Goal: Information Seeking & Learning: Learn about a topic

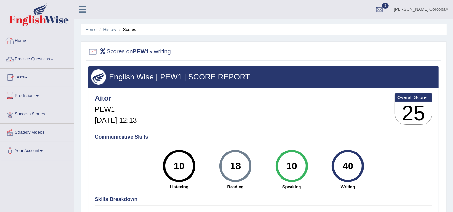
click at [23, 40] on link "Home" at bounding box center [36, 40] width 73 height 16
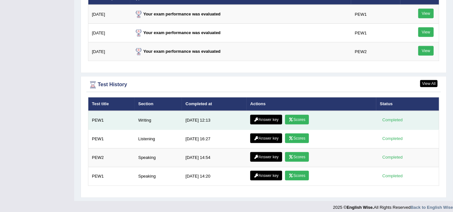
scroll to position [820, 0]
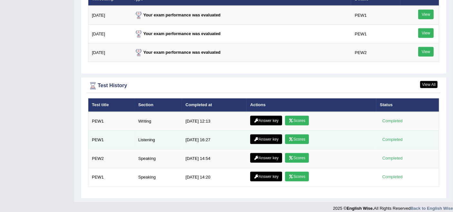
click at [308, 136] on link "Scores" at bounding box center [297, 140] width 24 height 10
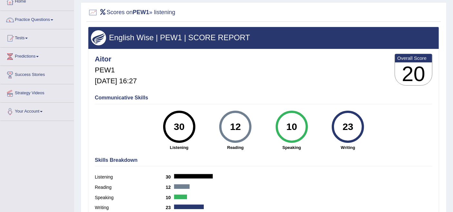
scroll to position [12, 0]
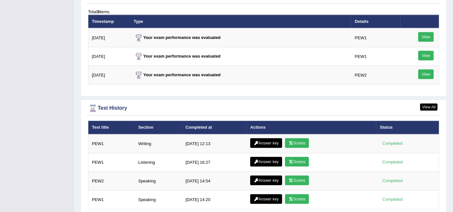
scroll to position [798, 0]
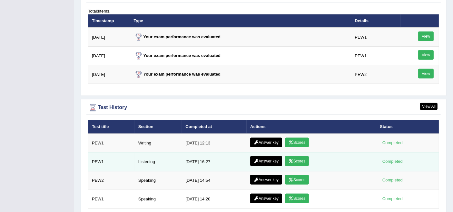
click at [274, 159] on link "Answer key" at bounding box center [266, 162] width 32 height 10
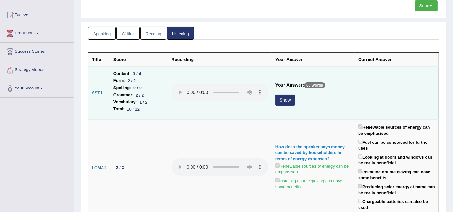
scroll to position [63, 0]
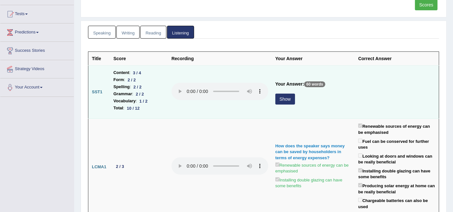
click at [289, 98] on button "Show" at bounding box center [285, 99] width 20 height 11
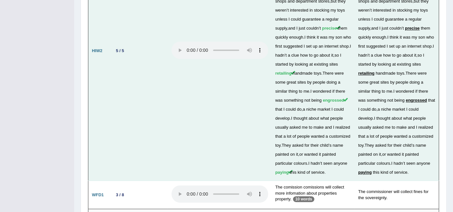
scroll to position [1846, 0]
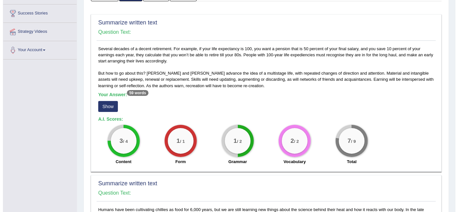
scroll to position [101, 0]
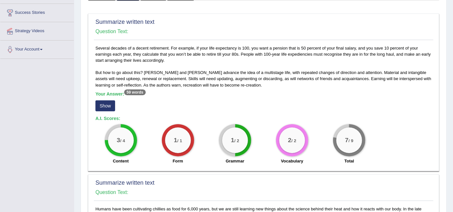
click at [106, 101] on button "Show" at bounding box center [105, 106] width 20 height 11
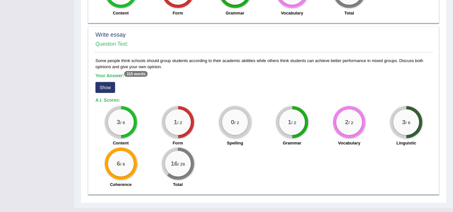
scroll to position [440, 0]
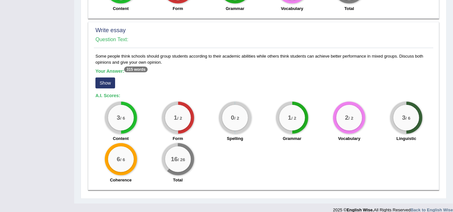
click at [109, 78] on button "Show" at bounding box center [105, 83] width 20 height 11
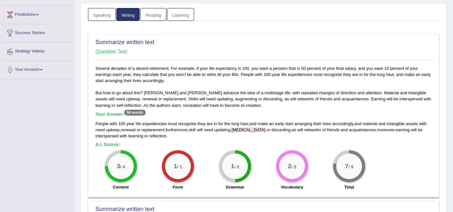
scroll to position [0, 0]
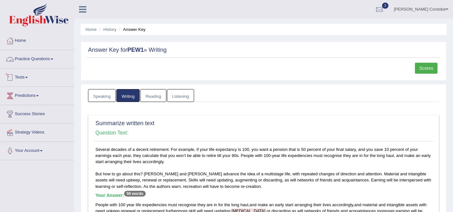
click at [24, 58] on link "Practice Questions" at bounding box center [36, 58] width 73 height 16
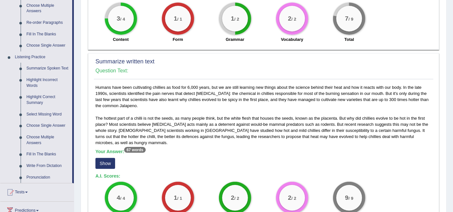
scroll to position [229, 0]
click at [52, 68] on link "Summarize Spoken Text" at bounding box center [48, 68] width 49 height 12
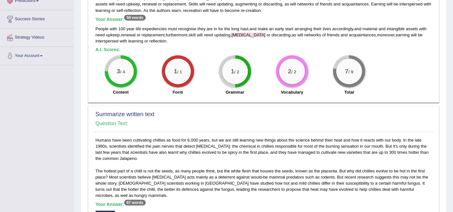
scroll to position [261, 0]
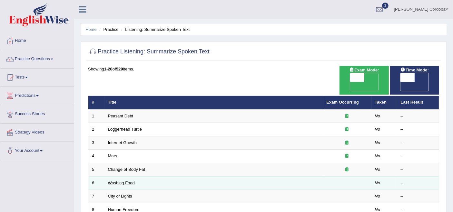
click at [119, 181] on link "Washing Food" at bounding box center [121, 183] width 27 height 5
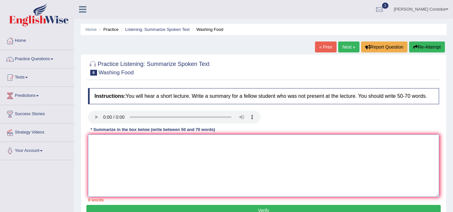
click at [153, 155] on textarea at bounding box center [263, 166] width 351 height 62
click at [36, 55] on link "Practice Questions" at bounding box center [36, 58] width 73 height 16
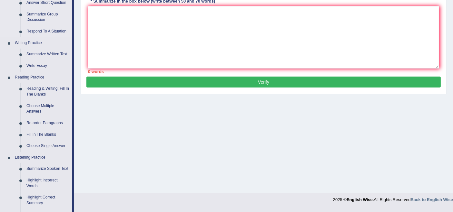
scroll to position [119, 0]
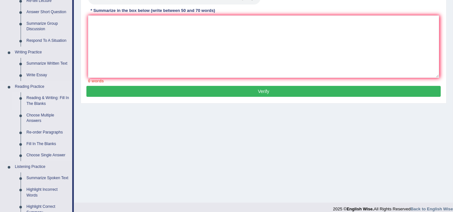
click at [40, 101] on link "Reading & Writing: Fill In The Blanks" at bounding box center [48, 100] width 49 height 17
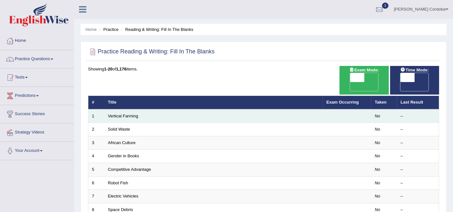
click at [125, 110] on td "Vertical Farming" at bounding box center [213, 117] width 218 height 14
click at [129, 114] on link "Vertical Farming" at bounding box center [123, 116] width 30 height 5
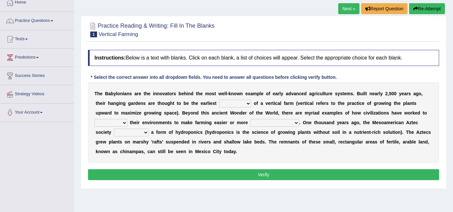
scroll to position [39, 0]
click at [237, 101] on select "prototype failure discredit protocol" at bounding box center [235, 104] width 32 height 8
click at [270, 126] on select "productive constructive connective counterproductive" at bounding box center [274, 123] width 49 height 8
click at [114, 121] on select "manipulate escape respect disarrange" at bounding box center [110, 123] width 33 height 8
click at [142, 131] on select "domineered volunteered pioneered engineered" at bounding box center [131, 133] width 35 height 8
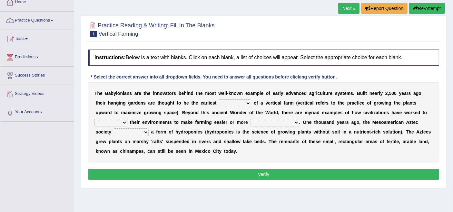
click at [202, 110] on b "t" at bounding box center [202, 112] width 2 height 5
click at [228, 100] on select "prototype failure discredit protocol" at bounding box center [235, 104] width 32 height 8
select select "prototype"
click at [219, 100] on select "prototype failure discredit protocol" at bounding box center [235, 104] width 32 height 8
click at [108, 126] on div "T h e B a b y l o n i a n s a r e t h e i n n o v a t o r s b e h i n d t h e m…" at bounding box center [263, 122] width 351 height 81
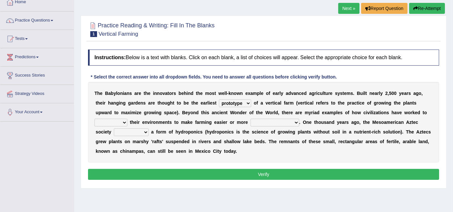
select select "respect"
click at [94, 119] on select "manipulate escape respect disarrange" at bounding box center [110, 123] width 33 height 8
click at [259, 122] on select "productive constructive connective counterproductive" at bounding box center [274, 123] width 49 height 8
select select "productive"
click at [250, 119] on select "productive constructive connective counterproductive" at bounding box center [274, 123] width 49 height 8
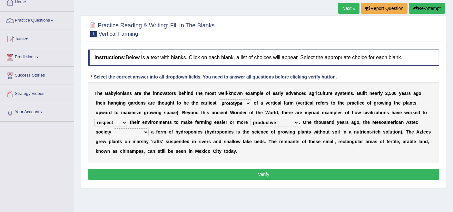
click at [131, 131] on select "domineered volunteered pioneered engineered" at bounding box center [131, 133] width 35 height 8
select select "engineered"
click at [114, 129] on select "domineered volunteered pioneered engineered" at bounding box center [131, 133] width 35 height 8
click at [185, 169] on button "Verify" at bounding box center [263, 174] width 351 height 11
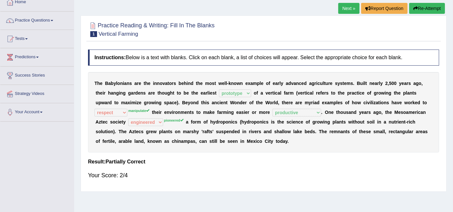
scroll to position [42, 0]
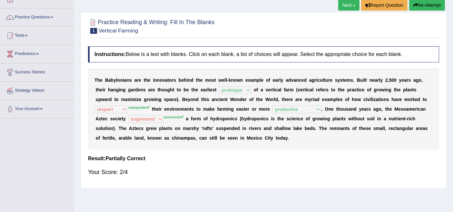
click at [347, 7] on link "Next »" at bounding box center [348, 5] width 21 height 11
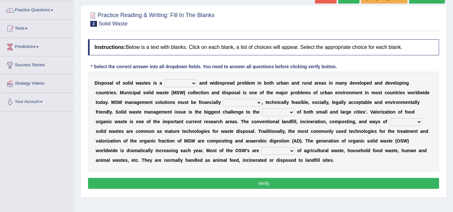
scroll to position [50, 0]
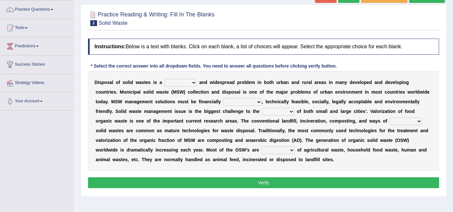
click at [190, 82] on select "slanting stinging stalling shafting" at bounding box center [180, 83] width 32 height 8
click at [164, 79] on select "slanting stinging stalling shafting" at bounding box center [180, 83] width 32 height 8
click at [223, 102] on select "unattainable sustainable objectionable treasonable" at bounding box center [242, 102] width 38 height 8
select select "sustainable"
click at [223, 98] on select "unattainable sustainable objectionable treasonable" at bounding box center [242, 102] width 38 height 8
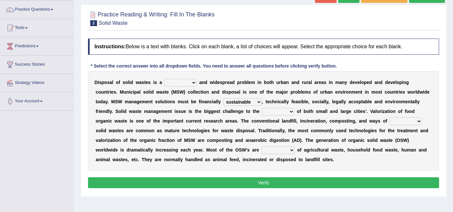
click at [262, 108] on select "plants culture authorities history" at bounding box center [278, 112] width 32 height 8
select select "authorities"
click at [262, 108] on select "plants culture authorities history" at bounding box center [278, 112] width 32 height 8
click at [389, 120] on select "reserving preserving deserving handling" at bounding box center [405, 122] width 32 height 8
select select "handling"
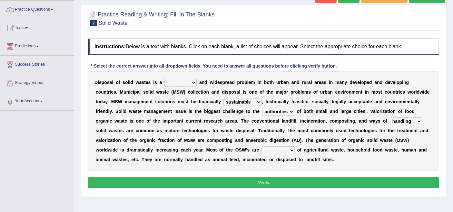
click at [389, 118] on select "reserving preserving deserving handling" at bounding box center [405, 122] width 32 height 8
click at [261, 150] on select "composed disposed composing disposing" at bounding box center [277, 151] width 33 height 8
click at [261, 147] on select "composed disposed composing disposing" at bounding box center [277, 151] width 33 height 8
click at [182, 79] on select "slanting stinging stalling shafting" at bounding box center [180, 83] width 32 height 8
click at [223, 135] on div "D i s p o s a l o f s o l i d w a s t e s i s a slanting stinging stalling shaf…" at bounding box center [263, 121] width 351 height 100
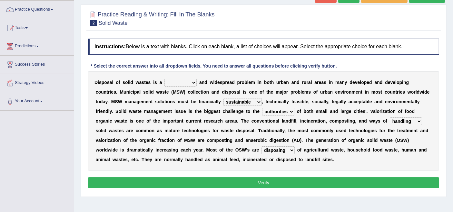
click at [261, 149] on select "composed disposed composing disposing" at bounding box center [277, 151] width 33 height 8
select select "composed"
click at [261, 147] on select "composed disposed composing disposing" at bounding box center [277, 151] width 33 height 8
click at [177, 79] on select "slanting stinging stalling shafting" at bounding box center [180, 83] width 32 height 8
select select "stinging"
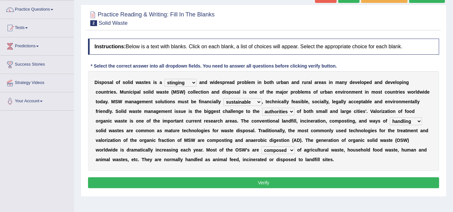
click at [164, 79] on select "slanting stinging stalling shafting" at bounding box center [180, 83] width 32 height 8
click at [280, 179] on button "Verify" at bounding box center [263, 182] width 351 height 11
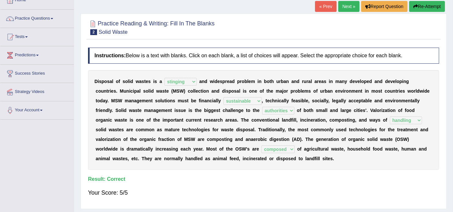
scroll to position [40, 0]
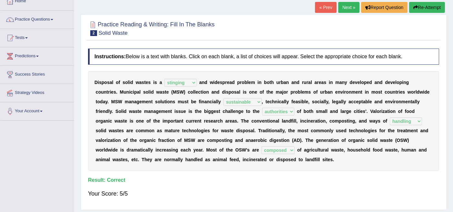
click at [349, 9] on link "Next »" at bounding box center [348, 7] width 21 height 11
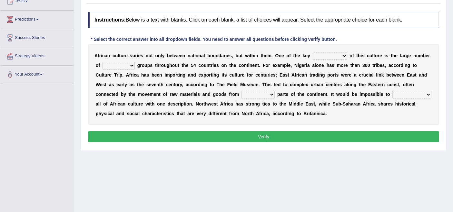
click at [336, 55] on select "conjectures features issues doubts" at bounding box center [329, 56] width 34 height 8
select select "features"
click at [312, 52] on select "conjectures features issues doubts" at bounding box center [329, 56] width 34 height 8
click at [120, 62] on select "ethic ethnic eugenic epic" at bounding box center [118, 66] width 32 height 8
select select "ethnic"
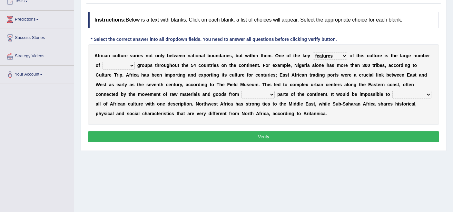
click at [102, 62] on select "ethic ethnic eugenic epic" at bounding box center [118, 66] width 32 height 8
click at [255, 93] on select "forelocked interlocked unlocked landlocked" at bounding box center [257, 95] width 33 height 8
click at [257, 86] on div "A f r i c a n c u l t u r e v a r i e s n o t o n l y b e t w e e n n a t i o n…" at bounding box center [263, 84] width 351 height 81
click at [413, 90] on div "A f r i c a n c u l t u r e v a r i e s n o t o n l y b e t w e e n n a t i o n…" at bounding box center [263, 84] width 351 height 81
click at [413, 94] on select "characterize conceptualize symbolize synthesize" at bounding box center [411, 95] width 39 height 8
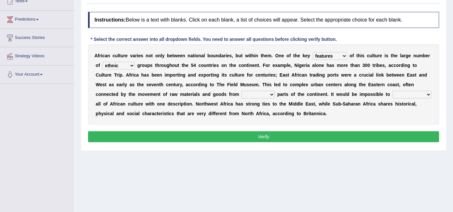
select select "conceptualize"
click at [392, 91] on select "characterize conceptualize symbolize synthesize" at bounding box center [411, 95] width 39 height 8
click at [260, 87] on div "A f r i c a n c u l t u r e v a r i e s n o t o n l y b e t w e e n n a t i o n…" at bounding box center [263, 84] width 351 height 81
click at [260, 91] on select "forelocked interlocked unlocked landlocked" at bounding box center [257, 95] width 33 height 8
select select "forelocked"
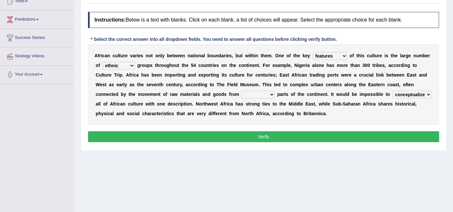
click at [241, 91] on select "forelocked interlocked unlocked landlocked" at bounding box center [257, 95] width 33 height 8
click at [271, 139] on button "Verify" at bounding box center [263, 136] width 351 height 11
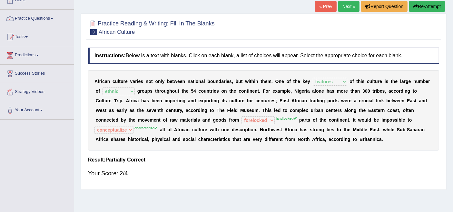
scroll to position [39, 0]
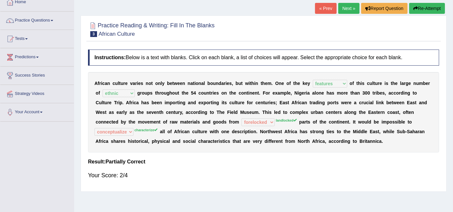
click at [346, 9] on link "Next »" at bounding box center [348, 8] width 21 height 11
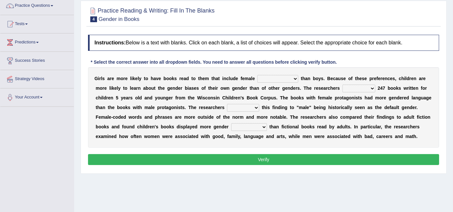
click at [271, 79] on select "protagonists cosmogonists agonists expressionists" at bounding box center [277, 79] width 41 height 8
select select "protagonists"
click at [257, 75] on select "protagonists cosmogonists agonists expressionists" at bounding box center [277, 79] width 41 height 8
click at [352, 85] on select "hydrolyzed paralyzed catalyzed analyzed" at bounding box center [358, 89] width 33 height 8
select select "analyzed"
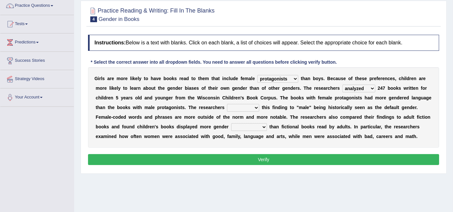
click at [342, 85] on select "hydrolyzed paralyzed catalyzed analyzed" at bounding box center [358, 89] width 33 height 8
click at [247, 109] on select "contribute tribute distribute attribute" at bounding box center [243, 108] width 32 height 8
select select "attribute"
click at [227, 104] on select "contribute tribute distribute attribute" at bounding box center [243, 108] width 32 height 8
click at [253, 124] on select "stereotypes teletypes prototypes electrotypes" at bounding box center [249, 127] width 36 height 8
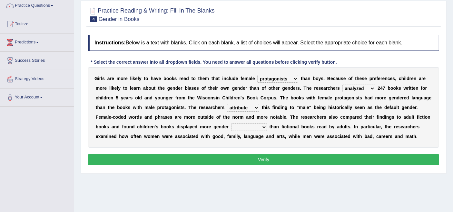
select select "stereotypes"
click at [231, 123] on select "stereotypes teletypes prototypes electrotypes" at bounding box center [249, 127] width 36 height 8
click at [261, 158] on button "Verify" at bounding box center [263, 159] width 351 height 11
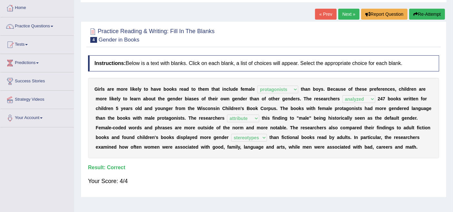
scroll to position [32, 0]
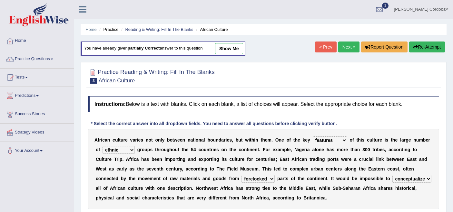
select select "features"
select select "ethnic"
select select "forelocked"
select select "conceptualize"
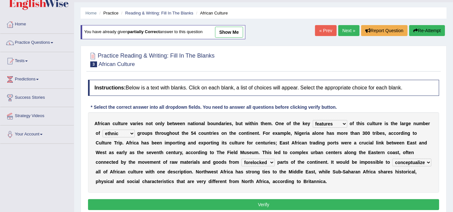
scroll to position [13, 0]
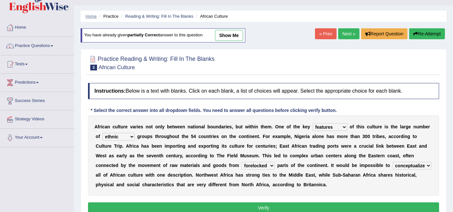
click at [92, 15] on link "Home" at bounding box center [90, 16] width 11 height 5
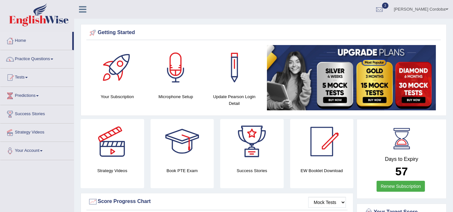
click at [40, 59] on link "Practice Questions" at bounding box center [36, 58] width 73 height 16
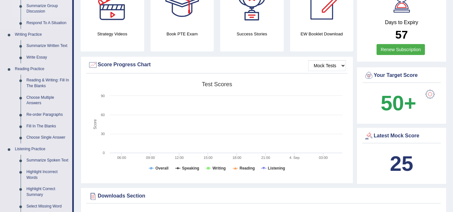
scroll to position [137, 0]
click at [46, 80] on link "Reading & Writing: Fill In The Blanks" at bounding box center [48, 82] width 49 height 17
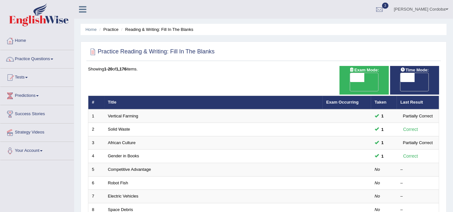
click at [358, 79] on span at bounding box center [357, 77] width 14 height 9
checkbox input "true"
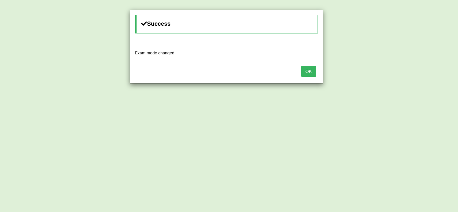
click at [311, 74] on button "OK" at bounding box center [308, 71] width 15 height 11
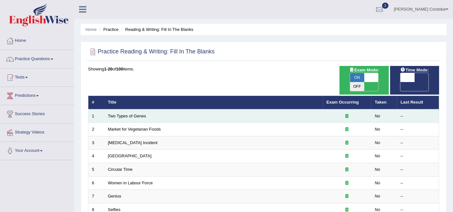
click at [127, 110] on td "Two Types of Genes" at bounding box center [213, 117] width 218 height 14
click at [125, 114] on link "Two Types of Genes" at bounding box center [127, 116] width 38 height 5
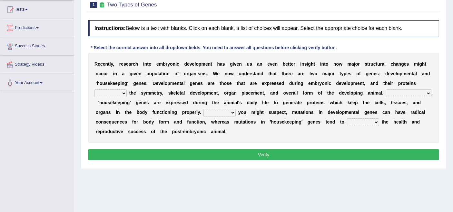
scroll to position [68, 0]
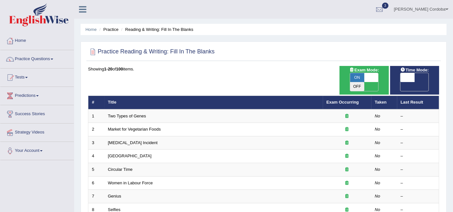
click at [403, 76] on span at bounding box center [407, 77] width 14 height 9
checkbox input "true"
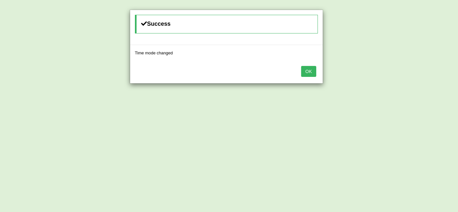
click at [316, 72] on button "OK" at bounding box center [308, 71] width 15 height 11
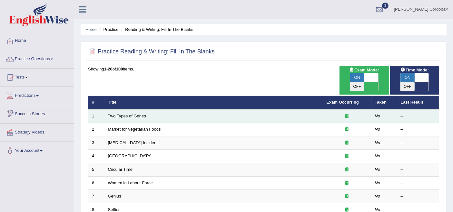
click at [124, 114] on link "Two Types of Genes" at bounding box center [127, 116] width 38 height 5
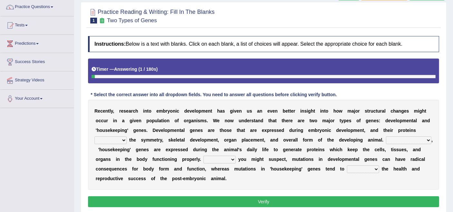
scroll to position [53, 0]
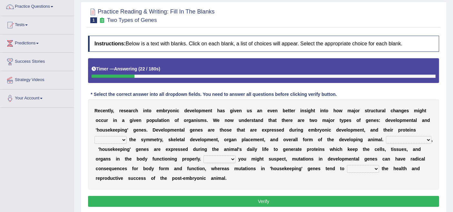
click at [111, 144] on div "R e c e n t l y , r e s e a r c h i n t o e m b r y o n i c d e v e l o p m e n…" at bounding box center [263, 145] width 351 height 90
click at [119, 137] on select "push control hold elevate" at bounding box center [110, 140] width 32 height 8
select select "control"
click at [94, 136] on select "push control hold elevate" at bounding box center [110, 140] width 32 height 8
click at [397, 138] on select "Correspondingly Inclusively Conversely In contrast" at bounding box center [408, 140] width 45 height 8
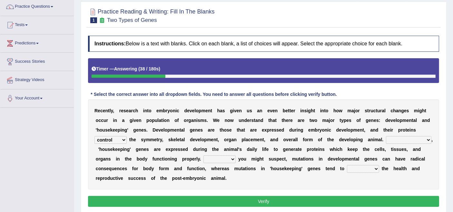
select select "In contrast"
click at [386, 136] on select "Correspondingly Inclusively Conversely In contrast" at bounding box center [408, 140] width 45 height 8
click at [220, 158] on select "For As With Within" at bounding box center [219, 160] width 32 height 8
select select "As"
click at [203, 156] on select "For As With Within" at bounding box center [219, 160] width 32 height 8
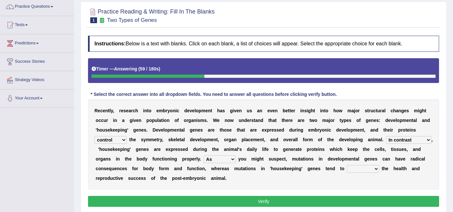
click at [359, 167] on select "affect effect interrupt defect" at bounding box center [363, 169] width 32 height 8
select select "affect"
click at [347, 165] on select "affect effect interrupt defect" at bounding box center [363, 169] width 32 height 8
click at [321, 196] on button "Verify" at bounding box center [263, 201] width 351 height 11
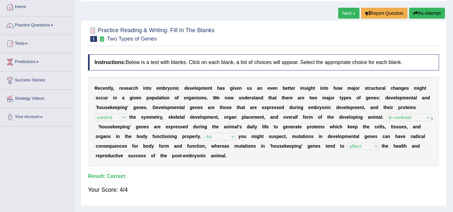
scroll to position [34, 0]
click at [344, 14] on link "Next »" at bounding box center [348, 13] width 21 height 11
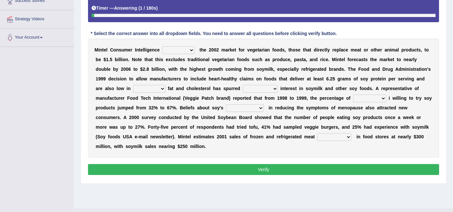
scroll to position [113, 0]
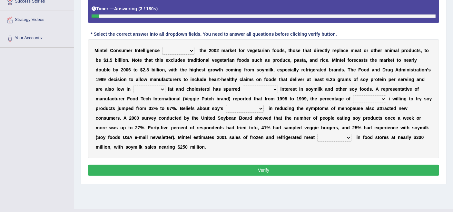
click at [177, 51] on select "deals fulfills creates estimates" at bounding box center [178, 51] width 32 height 8
select select "creates"
click at [162, 47] on select "deals fulfills creates estimates" at bounding box center [178, 51] width 32 height 8
click at [148, 91] on select "saturated solid acid liquid" at bounding box center [149, 90] width 32 height 8
select select "saturated"
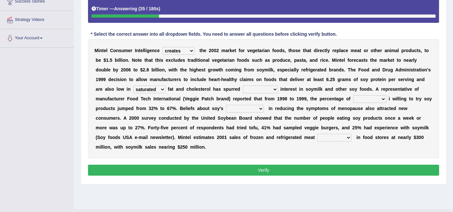
click at [133, 86] on select "saturated solid acid liquid" at bounding box center [149, 90] width 32 height 8
click at [266, 90] on select "good big tremendous extreme" at bounding box center [260, 90] width 35 height 8
click at [243, 86] on select "good big tremendous extreme" at bounding box center [260, 90] width 35 height 8
click at [263, 86] on select "good big tremendous extreme" at bounding box center [260, 90] width 35 height 8
select select "tremendous"
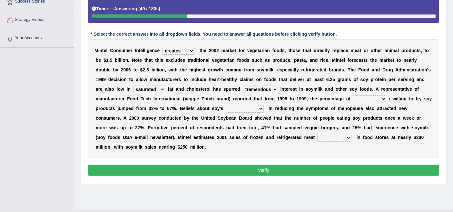
click at [243, 86] on select "good big tremendous extreme" at bounding box center [260, 90] width 35 height 8
click at [264, 86] on select "good big tremendous extreme" at bounding box center [260, 90] width 35 height 8
click at [243, 86] on select "good big tremendous extreme" at bounding box center [260, 90] width 35 height 8
click at [186, 45] on div "M i n t e l C o n s u m e r I n t e l l i g e n c e deals fulfills creates esti…" at bounding box center [263, 98] width 351 height 119
click at [186, 47] on select "deals fulfills creates estimates" at bounding box center [178, 51] width 32 height 8
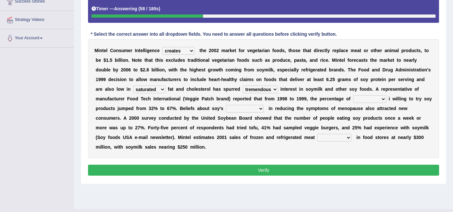
select select "estimates"
click at [162, 47] on select "deals fulfills creates estimates" at bounding box center [178, 51] width 32 height 8
click at [183, 51] on select "deals fulfills creates estimates" at bounding box center [178, 51] width 32 height 8
click at [162, 47] on select "deals fulfills creates estimates" at bounding box center [178, 51] width 32 height 8
click at [364, 96] on select "guests consumers customers clients" at bounding box center [369, 99] width 33 height 8
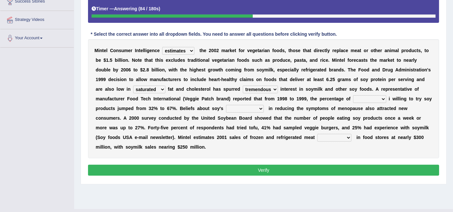
select select "consumers"
click at [353, 95] on select "guests consumers customers clients" at bounding box center [369, 99] width 33 height 8
click at [248, 109] on select "effectiveness timeliness efficiency goodness" at bounding box center [245, 109] width 38 height 8
select select "effectiveness"
click at [226, 105] on select "effectiveness timeliness efficiency goodness" at bounding box center [245, 109] width 38 height 8
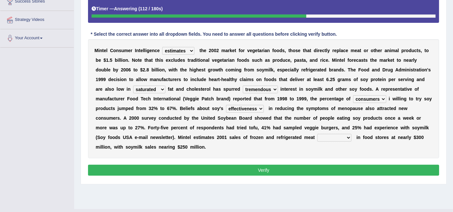
click at [332, 135] on select "foods choices staffs alternatives" at bounding box center [334, 138] width 34 height 8
select select "alternatives"
click at [317, 134] on select "foods choices staffs alternatives" at bounding box center [334, 138] width 34 height 8
click at [333, 134] on select "foods choices staffs alternatives" at bounding box center [334, 138] width 34 height 8
click at [317, 134] on select "foods choices staffs alternatives" at bounding box center [334, 138] width 34 height 8
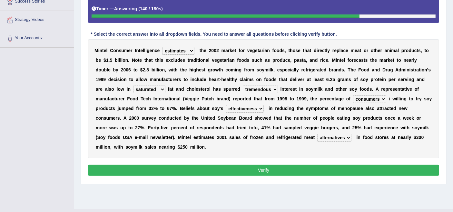
click at [347, 165] on button "Verify" at bounding box center [263, 170] width 351 height 11
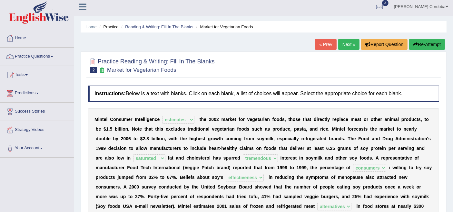
scroll to position [0, 0]
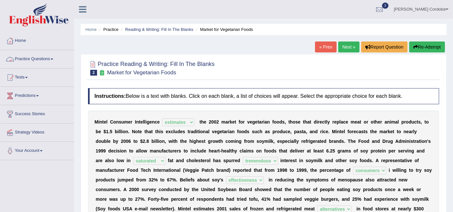
click at [40, 66] on link "Practice Questions" at bounding box center [36, 58] width 73 height 16
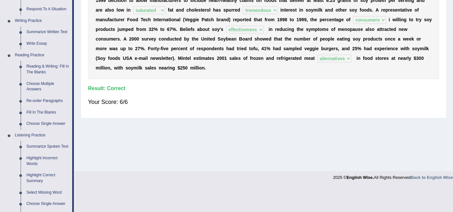
scroll to position [139, 0]
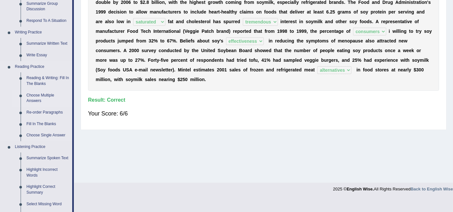
click at [32, 100] on link "Choose Multiple Answers" at bounding box center [48, 98] width 49 height 17
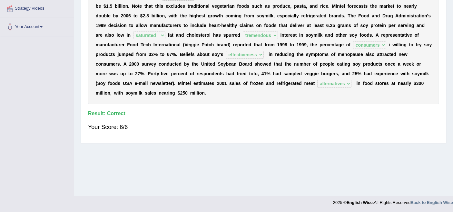
scroll to position [118, 0]
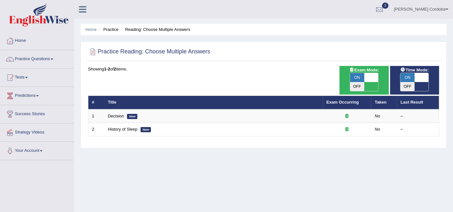
click at [373, 75] on span at bounding box center [371, 77] width 14 height 9
checkbox input "false"
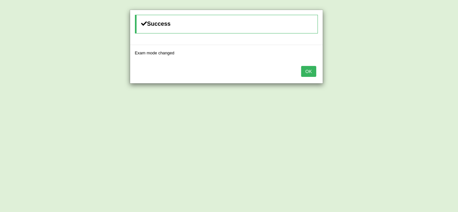
click at [314, 71] on button "OK" at bounding box center [308, 71] width 15 height 11
click at [306, 75] on button "OK" at bounding box center [308, 71] width 15 height 11
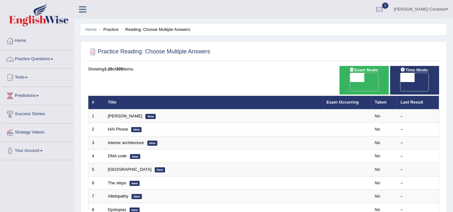
click at [39, 59] on link "Practice Questions" at bounding box center [36, 58] width 73 height 16
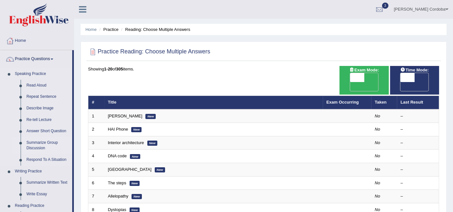
scroll to position [94, 0]
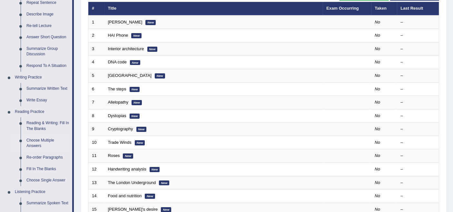
click at [30, 138] on link "Choose Multiple Answers" at bounding box center [48, 143] width 49 height 17
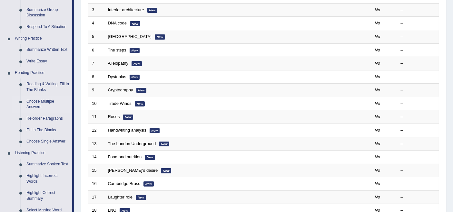
scroll to position [133, 0]
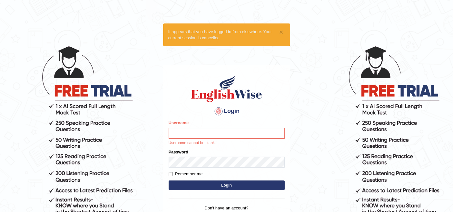
click at [208, 136] on input "Username" at bounding box center [226, 133] width 116 height 11
type input "Aitor"
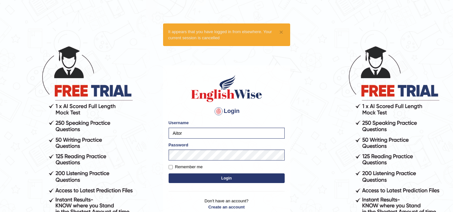
click at [219, 178] on button "Login" at bounding box center [226, 179] width 116 height 10
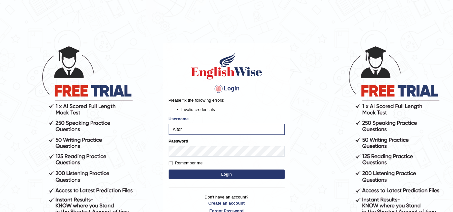
drag, startPoint x: 451, startPoint y: 1, endPoint x: 295, endPoint y: 21, distance: 156.9
click at [295, 21] on html "Login Please fix the following errors: Invalid credentials Username Aitor Passw…" at bounding box center [226, 106] width 453 height 212
drag, startPoint x: 390, startPoint y: 3, endPoint x: 293, endPoint y: 43, distance: 104.1
click at [293, 43] on body "Login Please fix the following errors: Invalid credentials Username Aitor Passw…" at bounding box center [226, 129] width 453 height 212
click at [7, 32] on body "Login Please fix the following errors: Invalid credentials Username Aitor Passw…" at bounding box center [226, 129] width 453 height 212
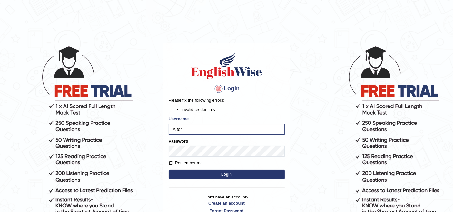
click at [168, 162] on input "Remember me" at bounding box center [170, 163] width 4 height 4
checkbox input "true"
click at [190, 175] on button "Login" at bounding box center [226, 175] width 116 height 10
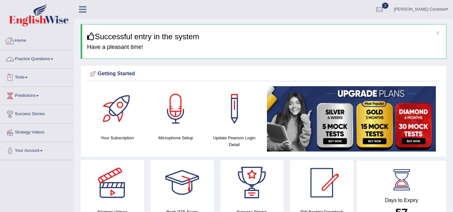
click at [32, 57] on link "Practice Questions" at bounding box center [36, 58] width 73 height 16
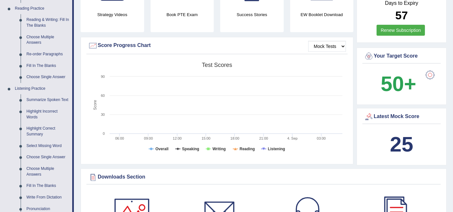
scroll to position [196, 0]
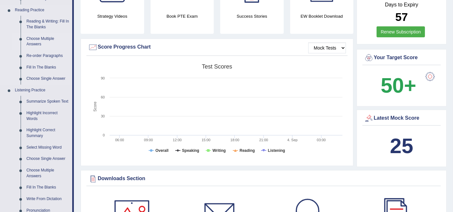
click at [39, 41] on link "Choose Multiple Answers" at bounding box center [48, 41] width 49 height 17
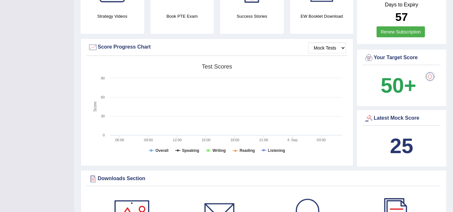
scroll to position [79, 0]
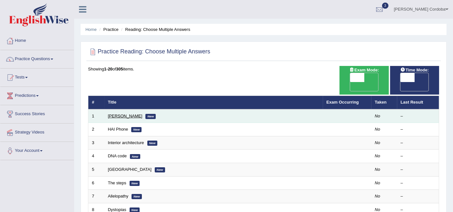
click at [120, 114] on link "[PERSON_NAME]" at bounding box center [125, 116] width 34 height 5
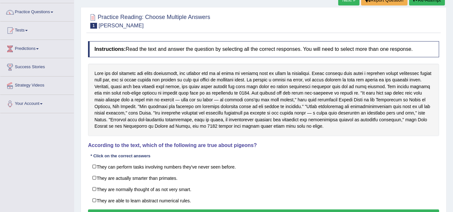
scroll to position [46, 0]
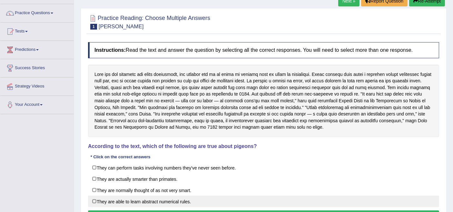
click at [172, 196] on label "They are able to learn abstract numerical rules." at bounding box center [263, 202] width 351 height 12
checkbox input "true"
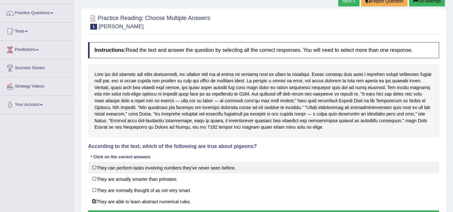
click at [188, 164] on label "They can perform tasks involving numbers they've never seen before." at bounding box center [263, 168] width 351 height 12
checkbox input "true"
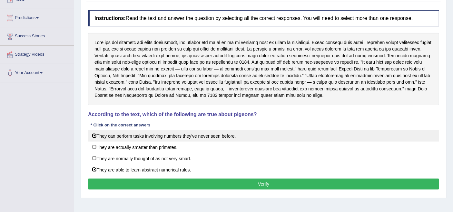
scroll to position [78, 0]
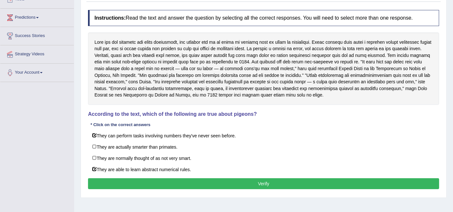
click at [206, 178] on button "Verify" at bounding box center [263, 183] width 351 height 11
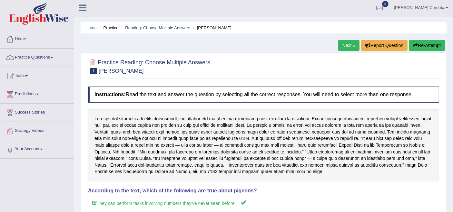
scroll to position [1, 0]
click at [344, 43] on link "Next »" at bounding box center [348, 45] width 21 height 11
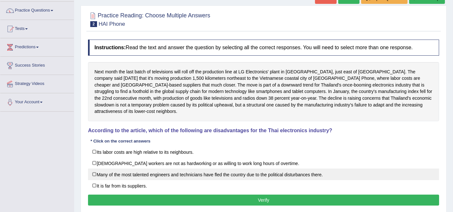
click at [157, 169] on label "Many of the most talented engineers and technicians have fled the country due t…" at bounding box center [263, 175] width 351 height 12
checkbox input "true"
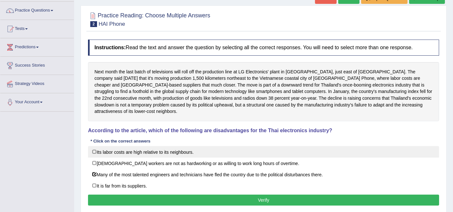
click at [147, 146] on label "Its labor costs are high relative to its neighbours." at bounding box center [263, 152] width 351 height 12
checkbox input "true"
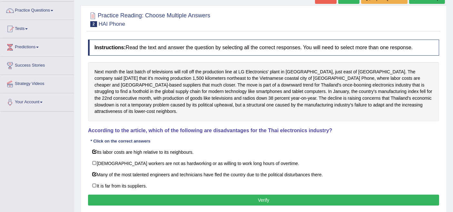
click at [207, 195] on button "Verify" at bounding box center [263, 200] width 351 height 11
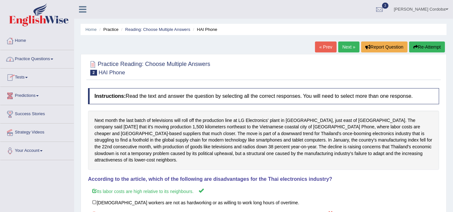
click at [41, 56] on link "Practice Questions" at bounding box center [36, 58] width 73 height 16
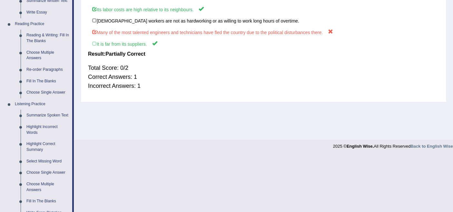
scroll to position [181, 0]
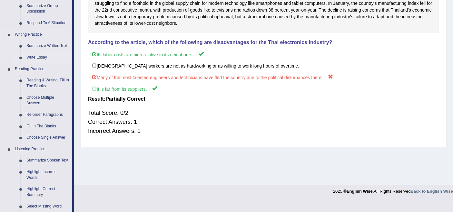
scroll to position [139, 0]
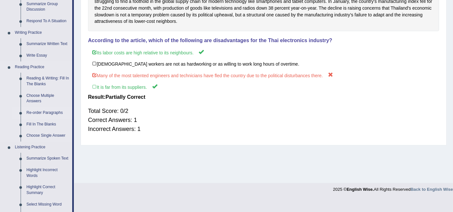
click at [42, 113] on link "Re-order Paragraphs" at bounding box center [48, 113] width 49 height 12
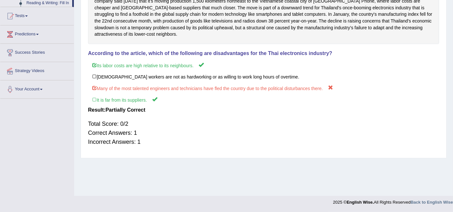
scroll to position [102, 0]
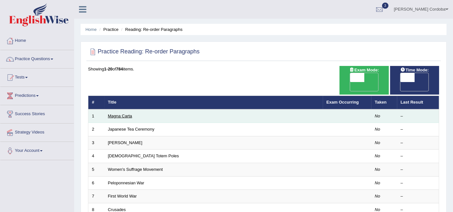
click at [110, 114] on link "Magna Carta" at bounding box center [120, 116] width 24 height 5
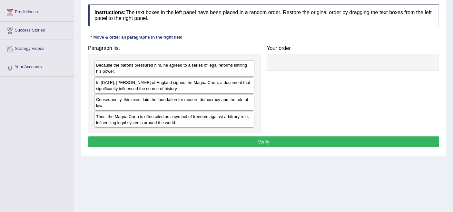
scroll to position [83, 0]
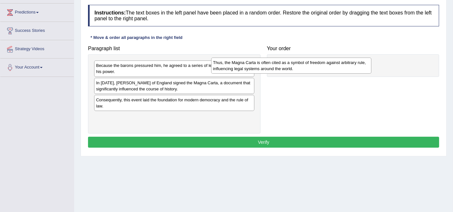
drag, startPoint x: 218, startPoint y: 119, endPoint x: 339, endPoint y: 62, distance: 133.1
click at [339, 62] on div "Thus, the Magna Carta is often cited as a symbol of freedom against arbitrary r…" at bounding box center [291, 66] width 160 height 16
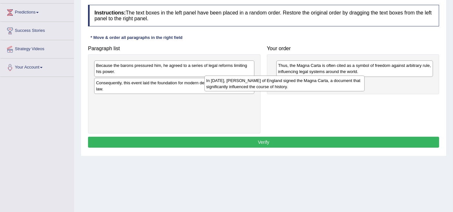
drag, startPoint x: 235, startPoint y: 81, endPoint x: 357, endPoint y: 79, distance: 122.1
click at [356, 79] on div "In 1215, King John of England signed the Magna Carta, a document that significa…" at bounding box center [284, 84] width 160 height 16
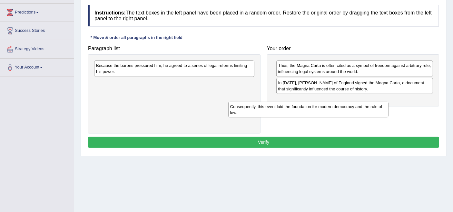
drag, startPoint x: 228, startPoint y: 88, endPoint x: 364, endPoint y: 109, distance: 137.9
click at [363, 111] on div "Consequently, this event laid the foundation for modern democracy and the rule …" at bounding box center [308, 110] width 160 height 16
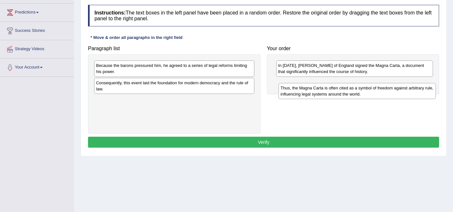
drag, startPoint x: 336, startPoint y: 72, endPoint x: 339, endPoint y: 96, distance: 24.0
click at [339, 96] on div "Thus, the Magna Carta is often cited as a symbol of freedom against arbitrary r…" at bounding box center [356, 91] width 157 height 16
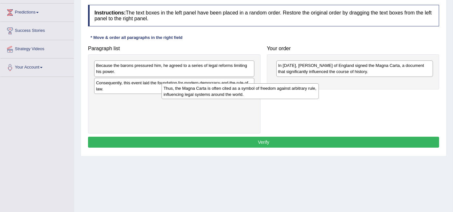
drag, startPoint x: 301, startPoint y: 86, endPoint x: 185, endPoint y: 91, distance: 115.8
click at [185, 91] on div "Thus, the Magna Carta is often cited as a symbol of freedom against arbitrary r…" at bounding box center [239, 91] width 157 height 16
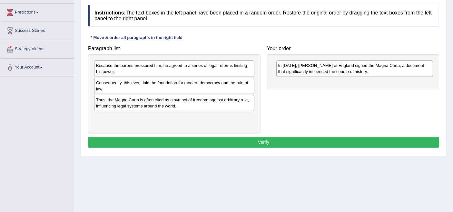
drag, startPoint x: 294, startPoint y: 70, endPoint x: 177, endPoint y: 105, distance: 122.1
click at [276, 77] on div "In 1215, King John of England signed the Magna Carta, a document that significa…" at bounding box center [354, 69] width 157 height 16
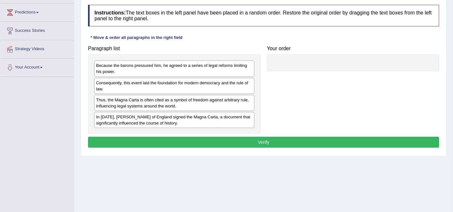
scroll to position [77, 0]
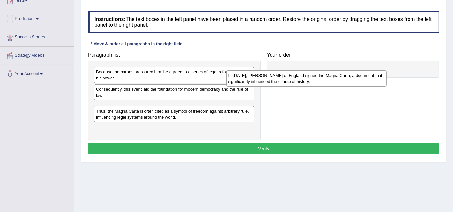
drag, startPoint x: 190, startPoint y: 127, endPoint x: 350, endPoint y: 63, distance: 171.9
click at [350, 71] on div "In 1215, King John of England signed the Magna Carta, a document that significa…" at bounding box center [306, 79] width 160 height 16
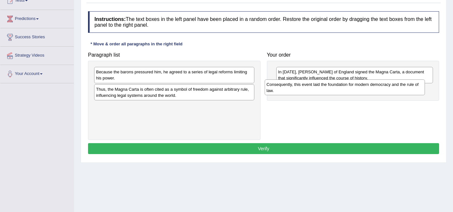
drag, startPoint x: 234, startPoint y: 89, endPoint x: 405, endPoint y: 86, distance: 170.8
click at [405, 86] on div "Consequently, this event laid the foundation for modern democracy and the rule …" at bounding box center [344, 88] width 160 height 16
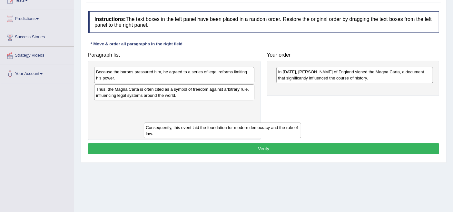
drag, startPoint x: 340, startPoint y: 90, endPoint x: 189, endPoint y: 123, distance: 154.0
click at [189, 123] on div "Consequently, this event laid the foundation for modern democracy and the rule …" at bounding box center [222, 131] width 157 height 16
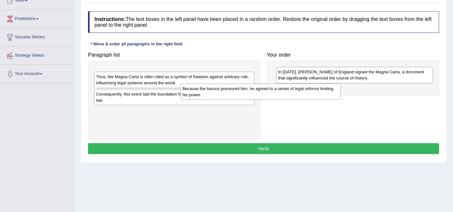
drag, startPoint x: 219, startPoint y: 73, endPoint x: 342, endPoint y: 92, distance: 124.6
click at [340, 92] on div "Because the barons pressured him, he agreed to a series of legal reforms limiti…" at bounding box center [260, 92] width 160 height 16
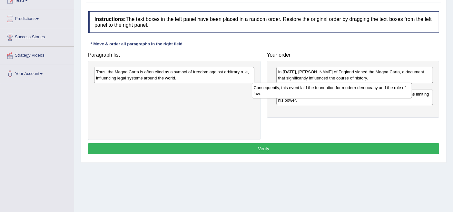
drag, startPoint x: 188, startPoint y: 91, endPoint x: 335, endPoint y: 103, distance: 147.7
click at [335, 99] on div "Consequently, this event laid the foundation for modern democracy and the rule …" at bounding box center [332, 91] width 160 height 16
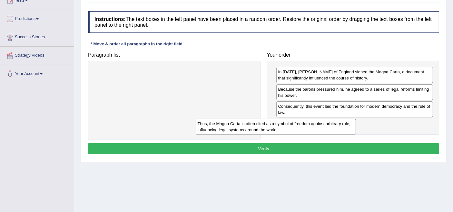
drag, startPoint x: 230, startPoint y: 76, endPoint x: 358, endPoint y: 131, distance: 139.1
click at [356, 131] on div "Thus, the Magna Carta is often cited as a symbol of freedom against arbitrary r…" at bounding box center [276, 127] width 160 height 16
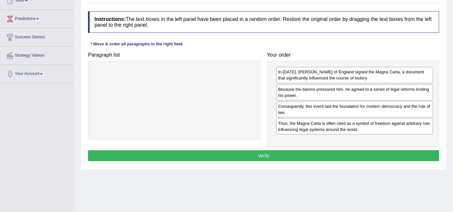
click at [272, 150] on button "Verify" at bounding box center [263, 155] width 351 height 11
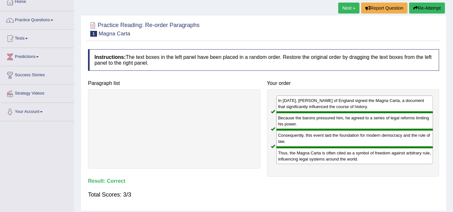
scroll to position [38, 0]
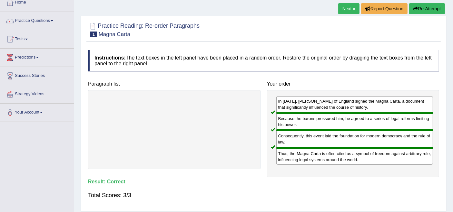
click at [347, 7] on link "Next »" at bounding box center [348, 8] width 21 height 11
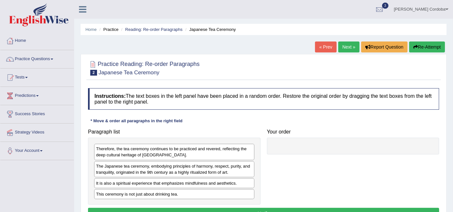
scroll to position [41, 0]
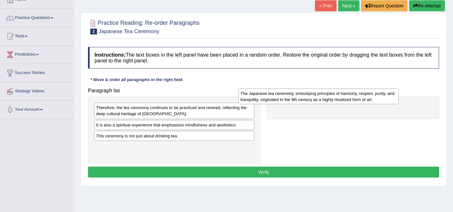
drag, startPoint x: 233, startPoint y: 131, endPoint x: 380, endPoint y: 100, distance: 150.8
click at [380, 100] on div "The Japanese tea ceremony, embodying principles of harmony, respect, purity, an…" at bounding box center [318, 97] width 160 height 16
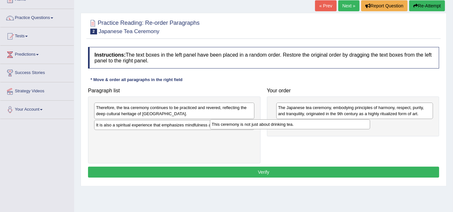
drag, startPoint x: 232, startPoint y: 134, endPoint x: 370, endPoint y: 126, distance: 138.1
click at [369, 126] on div "This ceremony is not just about drinking tea." at bounding box center [290, 125] width 160 height 10
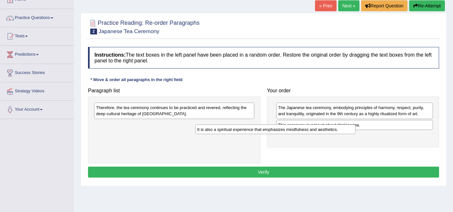
drag, startPoint x: 228, startPoint y: 128, endPoint x: 375, endPoint y: 139, distance: 147.0
click at [355, 135] on div "It is also a spiritual experience that emphasizes mindfulness and aesthetics." at bounding box center [275, 130] width 160 height 10
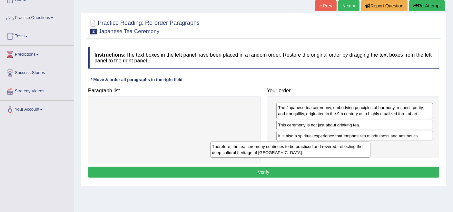
drag, startPoint x: 252, startPoint y: 121, endPoint x: 356, endPoint y: 154, distance: 109.5
click at [353, 155] on div "Therefore, the tea ceremony continues to be practiced and revered, reflecting t…" at bounding box center [290, 150] width 160 height 16
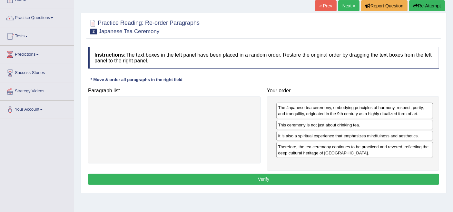
drag, startPoint x: 286, startPoint y: 186, endPoint x: 290, endPoint y: 174, distance: 12.4
click at [286, 185] on div "Instructions: The text boxes in the left panel have been placed in a random ord…" at bounding box center [263, 117] width 354 height 146
click at [292, 172] on div "Instructions: The text boxes in the left panel have been placed in a random ord…" at bounding box center [263, 117] width 354 height 146
click at [278, 176] on button "Verify" at bounding box center [263, 179] width 351 height 11
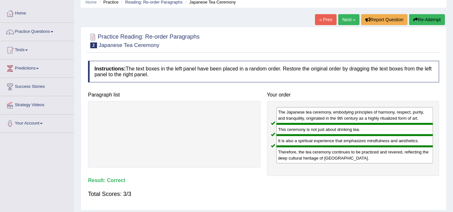
scroll to position [26, 0]
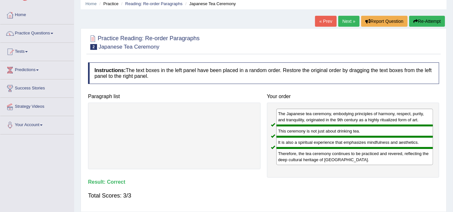
click at [356, 17] on link "Next »" at bounding box center [348, 21] width 21 height 11
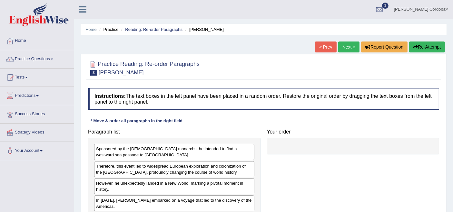
scroll to position [45, 0]
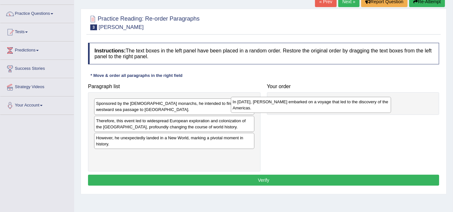
drag, startPoint x: 230, startPoint y: 155, endPoint x: 368, endPoint y: 102, distance: 147.8
click at [368, 102] on div "In 1492, Christopher Columbus embarked on a voyage that led to the discovery of…" at bounding box center [311, 105] width 160 height 16
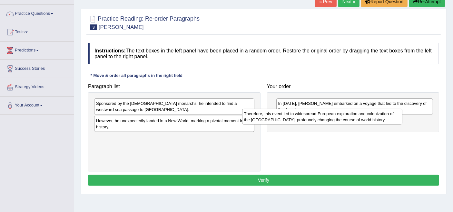
drag, startPoint x: 195, startPoint y: 126, endPoint x: 344, endPoint y: 119, distance: 149.6
click at [344, 119] on div "Therefore, this event led to widespread European exploration and colonization o…" at bounding box center [322, 117] width 160 height 16
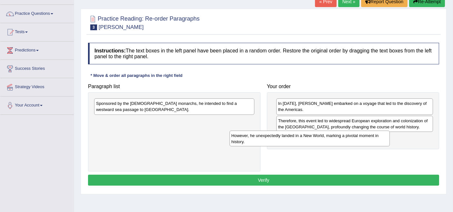
drag, startPoint x: 219, startPoint y: 125, endPoint x: 356, endPoint y: 141, distance: 137.8
click at [356, 140] on div "However, he unexpectedly landed in a New World, marking a pivotal moment in his…" at bounding box center [309, 139] width 160 height 16
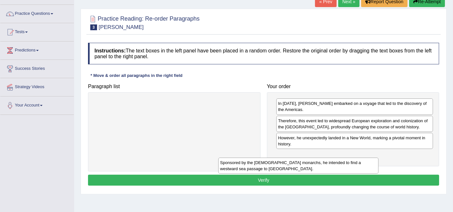
drag, startPoint x: 217, startPoint y: 104, endPoint x: 371, endPoint y: 173, distance: 168.8
click at [370, 173] on div "Sponsored by the Spanish monarchs, he intended to find a westward sea passage t…" at bounding box center [298, 166] width 160 height 16
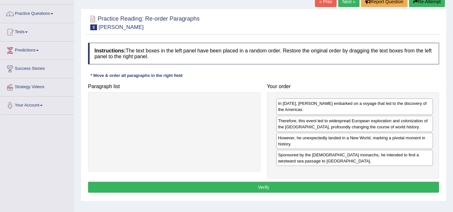
click at [276, 188] on button "Verify" at bounding box center [263, 187] width 351 height 11
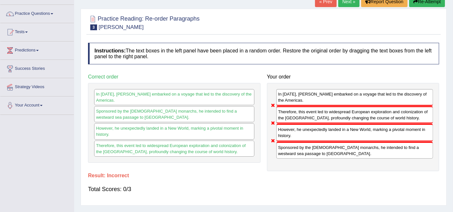
click at [349, 2] on link "Next »" at bounding box center [348, 1] width 21 height 11
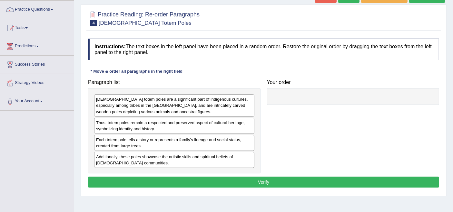
scroll to position [50, 0]
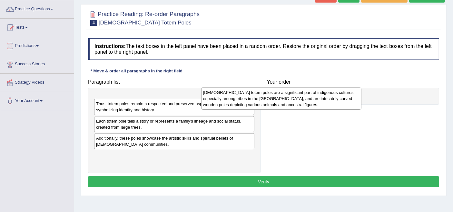
drag, startPoint x: 134, startPoint y: 106, endPoint x: 263, endPoint y: 96, distance: 129.6
click at [263, 96] on div "Native American totem poles are a significant part of indigenous cultures, espe…" at bounding box center [281, 99] width 160 height 22
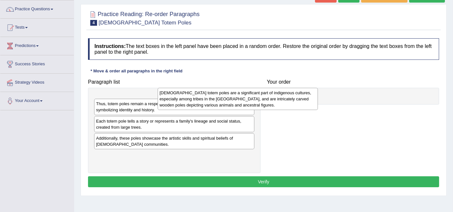
drag, startPoint x: 224, startPoint y: 104, endPoint x: 349, endPoint y: 107, distance: 125.7
click at [318, 107] on div "Native American totem poles are a significant part of indigenous cultures, espe…" at bounding box center [238, 99] width 160 height 22
drag, startPoint x: 221, startPoint y: 107, endPoint x: 403, endPoint y: 120, distance: 182.1
click at [319, 110] on div "Native American totem poles are a significant part of indigenous cultures, espe…" at bounding box center [239, 99] width 160 height 22
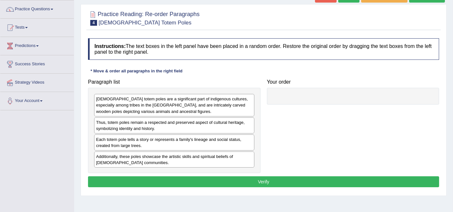
drag, startPoint x: 243, startPoint y: 94, endPoint x: 305, endPoint y: 90, distance: 62.7
click at [254, 94] on div "Native American totem poles are a significant part of indigenous cultures, espe…" at bounding box center [174, 105] width 160 height 22
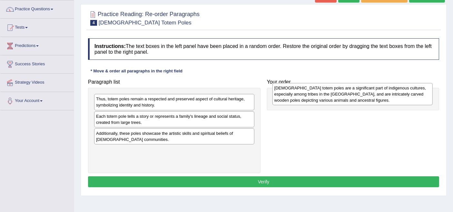
drag, startPoint x: 175, startPoint y: 107, endPoint x: 367, endPoint y: 96, distance: 192.3
click at [367, 96] on div "Native American totem poles are a significant part of indigenous cultures, espe…" at bounding box center [352, 94] width 160 height 22
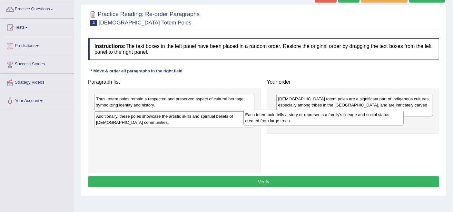
drag, startPoint x: 233, startPoint y: 121, endPoint x: 386, endPoint y: 119, distance: 153.3
click at [386, 119] on div "Each totem pole tells a story or represents a family's lineage and social statu…" at bounding box center [323, 118] width 160 height 16
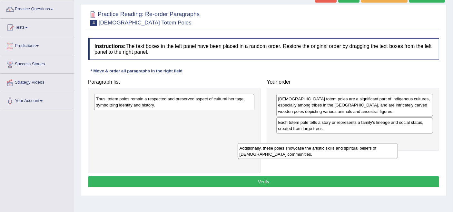
drag, startPoint x: 181, startPoint y: 124, endPoint x: 301, endPoint y: 152, distance: 123.3
click at [301, 152] on div "Additionally, these poles showcase the artistic skills and spiritual beliefs of…" at bounding box center [317, 151] width 160 height 16
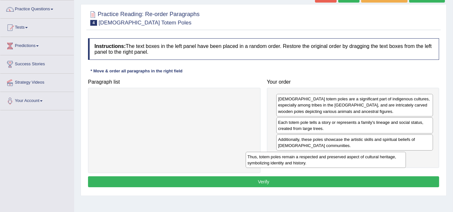
drag, startPoint x: 199, startPoint y: 101, endPoint x: 350, endPoint y: 159, distance: 162.1
click at [350, 159] on div "Thus, totem poles remain a respected and preserved aspect of cultural heritage,…" at bounding box center [325, 160] width 160 height 16
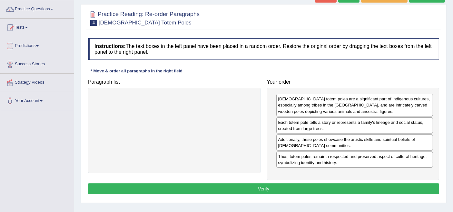
click at [302, 185] on button "Verify" at bounding box center [263, 189] width 351 height 11
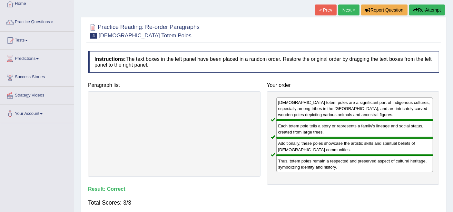
scroll to position [37, 0]
click at [345, 10] on link "Next »" at bounding box center [348, 10] width 21 height 11
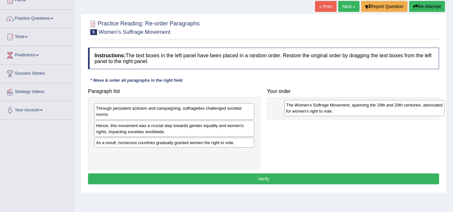
drag, startPoint x: 216, startPoint y: 156, endPoint x: 410, endPoint y: 107, distance: 200.2
click at [410, 107] on div "The Women's Suffrage Movement, spanning the 19th and 20th centuries, advocated …" at bounding box center [364, 108] width 160 height 16
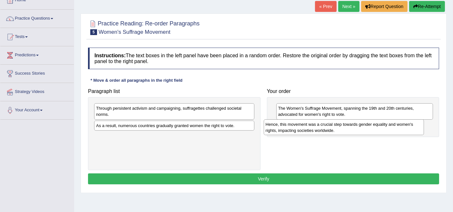
drag, startPoint x: 216, startPoint y: 130, endPoint x: 387, endPoint y: 128, distance: 171.1
click at [387, 128] on div "Hence, this movement was a crucial step towards gender equality and women's rig…" at bounding box center [343, 128] width 160 height 16
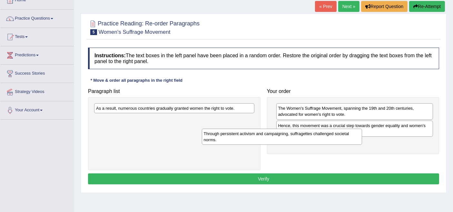
drag, startPoint x: 230, startPoint y: 105, endPoint x: 374, endPoint y: 137, distance: 147.8
click at [362, 137] on div "Through persistent activism and campaigning, suffragettes challenged societal n…" at bounding box center [282, 137] width 160 height 16
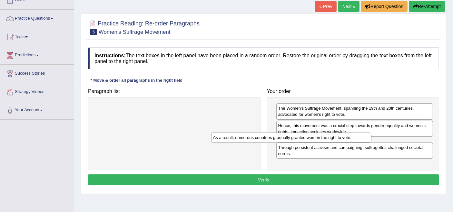
drag, startPoint x: 196, startPoint y: 106, endPoint x: 352, endPoint y: 155, distance: 164.0
click at [352, 143] on div "As a result, numerous countries gradually granted women the right to vote." at bounding box center [291, 138] width 160 height 10
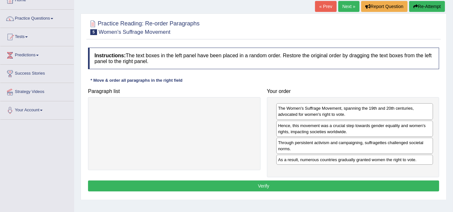
click at [304, 187] on button "Verify" at bounding box center [263, 186] width 351 height 11
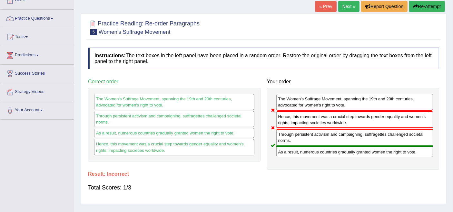
click at [349, 7] on link "Next »" at bounding box center [348, 6] width 21 height 11
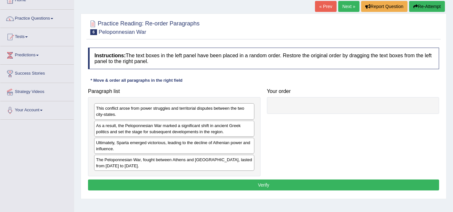
scroll to position [43, 0]
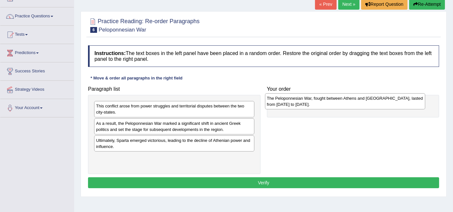
drag, startPoint x: 207, startPoint y: 163, endPoint x: 380, endPoint y: 104, distance: 183.2
click at [380, 104] on div "The Peloponnesian War, fought between Athens and [GEOGRAPHIC_DATA], lasted from…" at bounding box center [345, 101] width 160 height 16
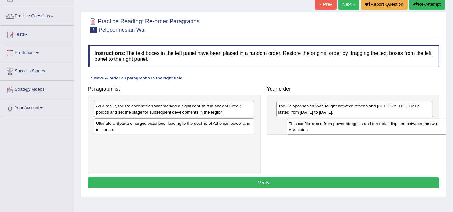
drag, startPoint x: 211, startPoint y: 111, endPoint x: 406, endPoint y: 129, distance: 195.4
click at [406, 129] on div "This conflict arose from power struggles and territorial disputes between the t…" at bounding box center [367, 127] width 160 height 16
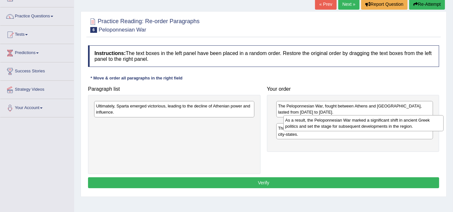
drag, startPoint x: 234, startPoint y: 110, endPoint x: 425, endPoint y: 121, distance: 191.3
click at [424, 123] on div "As a result, the Peloponnesian War marked a significant shift in ancient Greek …" at bounding box center [363, 123] width 160 height 16
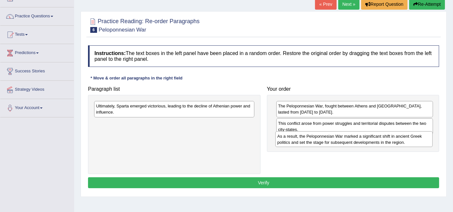
drag, startPoint x: 346, startPoint y: 131, endPoint x: 345, endPoint y: 145, distance: 13.9
click at [345, 145] on div "As a result, the Peloponnesian War marked a significant shift in ancient Greek …" at bounding box center [353, 139] width 157 height 16
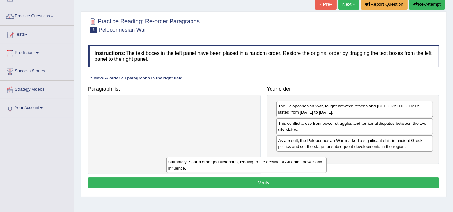
drag, startPoint x: 243, startPoint y: 111, endPoint x: 346, endPoint y: 171, distance: 119.5
click at [326, 171] on div "Ultimately, Sparta emerged victorious, leading to the decline of Athenian power…" at bounding box center [246, 165] width 160 height 16
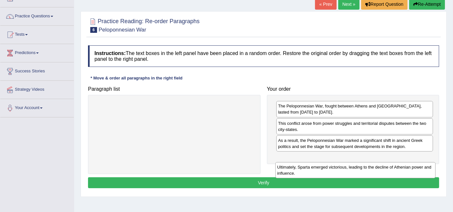
drag, startPoint x: 220, startPoint y: 107, endPoint x: 402, endPoint y: 165, distance: 191.0
click at [401, 168] on div "Ultimately, Sparta emerged victorious, leading to the decline of Athenian power…" at bounding box center [355, 170] width 160 height 16
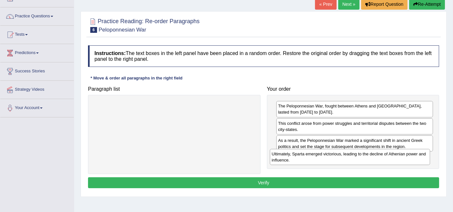
drag, startPoint x: 220, startPoint y: 110, endPoint x: 395, endPoint y: 158, distance: 182.1
click at [395, 158] on div "Ultimately, Sparta emerged victorious, leading to the decline of Athenian power…" at bounding box center [350, 157] width 160 height 16
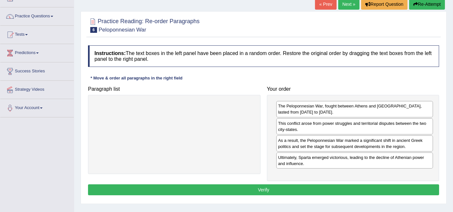
click at [272, 187] on button "Verify" at bounding box center [263, 190] width 351 height 11
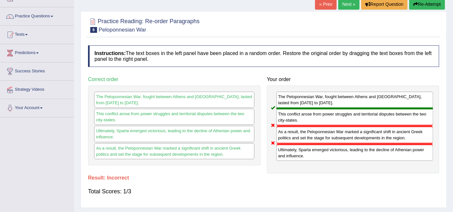
scroll to position [0, 0]
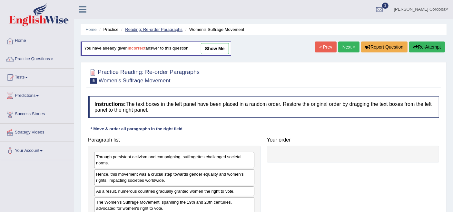
click at [135, 29] on link "Reading: Re-order Paragraphs" at bounding box center [153, 29] width 57 height 5
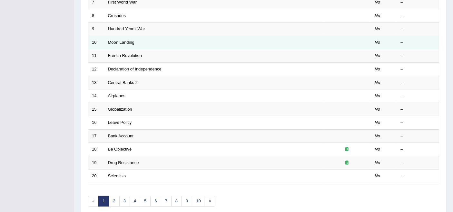
scroll to position [195, 0]
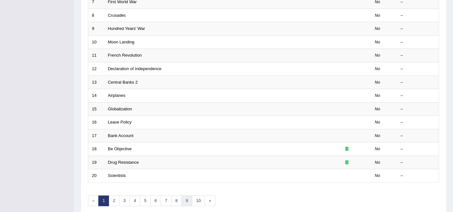
click at [185, 196] on link "9" at bounding box center [186, 201] width 11 height 11
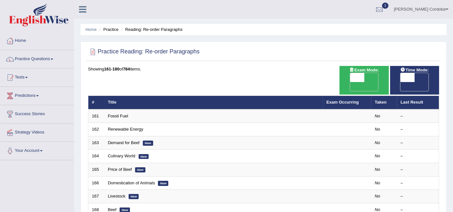
scroll to position [145, 0]
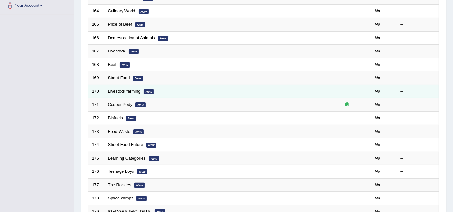
click at [127, 89] on link "Livestock farming" at bounding box center [124, 91] width 33 height 5
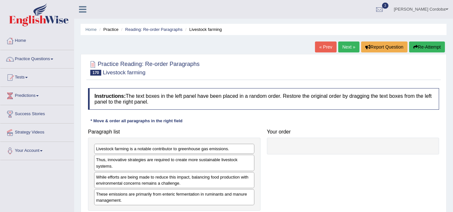
scroll to position [6, 0]
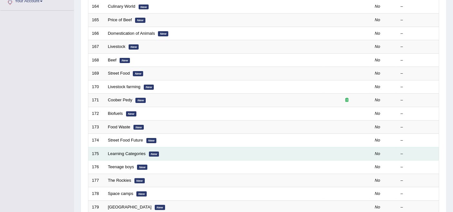
scroll to position [147, 0]
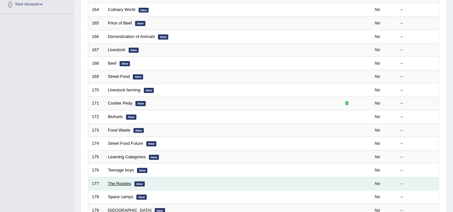
click at [128, 181] on link "The Rockies" at bounding box center [119, 183] width 23 height 5
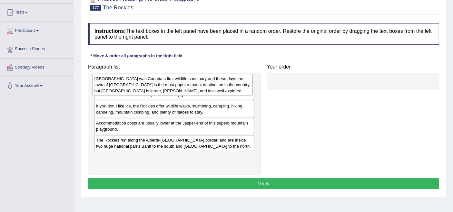
drag, startPoint x: 118, startPoint y: 97, endPoint x: 116, endPoint y: 92, distance: 4.9
click at [116, 92] on div "[GEOGRAPHIC_DATA] was Canada s first wildlife sanctuary and these days the town…" at bounding box center [172, 85] width 160 height 22
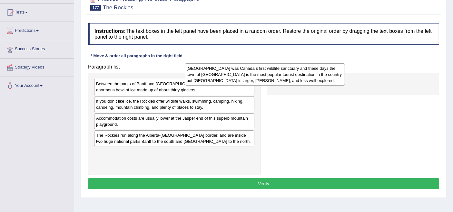
drag, startPoint x: 192, startPoint y: 94, endPoint x: 322, endPoint y: 80, distance: 130.9
click at [311, 81] on div "[GEOGRAPHIC_DATA] was Canada s first wildlife sanctuary and these days the town…" at bounding box center [265, 74] width 160 height 22
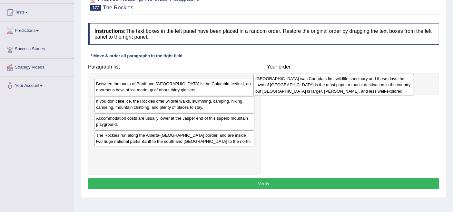
click at [327, 81] on div "[GEOGRAPHIC_DATA] was Canada s first wildlife sanctuary and these days the town…" at bounding box center [333, 85] width 160 height 22
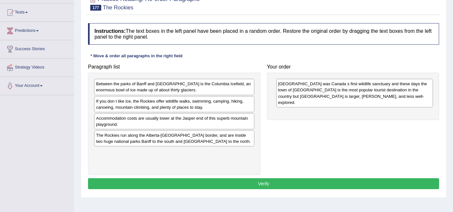
click at [262, 95] on div "Paragraph list Between the parks of [GEOGRAPHIC_DATA] and [GEOGRAPHIC_DATA] is …" at bounding box center [174, 118] width 179 height 114
drag, startPoint x: 189, startPoint y: 140, endPoint x: 224, endPoint y: 131, distance: 35.7
click at [207, 135] on div "The Rockies run along the Alberta-[GEOGRAPHIC_DATA] border, and are inside two …" at bounding box center [174, 138] width 160 height 16
drag, startPoint x: 298, startPoint y: 121, endPoint x: 328, endPoint y: 112, distance: 31.0
click at [327, 112] on div "Paragraph list Between the parks of [GEOGRAPHIC_DATA] and [GEOGRAPHIC_DATA] is …" at bounding box center [263, 118] width 357 height 114
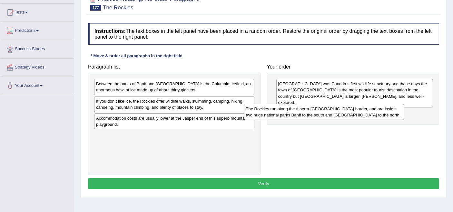
drag, startPoint x: 187, startPoint y: 137, endPoint x: 345, endPoint y: 107, distance: 160.6
click at [345, 107] on div "The Rockies run along the Alberta-[GEOGRAPHIC_DATA] border, and are inside two …" at bounding box center [324, 112] width 160 height 16
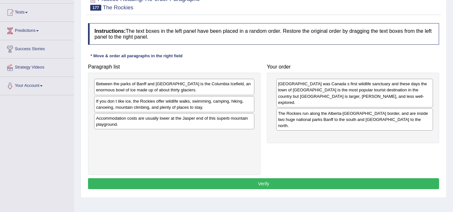
drag, startPoint x: 216, startPoint y: 103, endPoint x: 257, endPoint y: 111, distance: 41.4
click at [237, 106] on div "If you don t like ice, the Rockies offer wildlife walks, swimming, camping, hik…" at bounding box center [174, 104] width 160 height 16
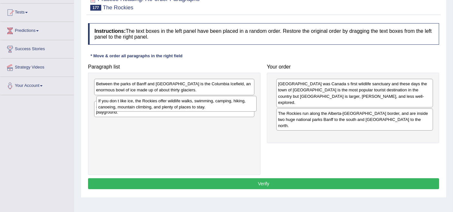
drag, startPoint x: 231, startPoint y: 108, endPoint x: 282, endPoint y: 116, distance: 51.6
click at [256, 112] on div "If you don t like ice, the Rockies offer wildlife walks, swimming, camping, hik…" at bounding box center [176, 104] width 160 height 16
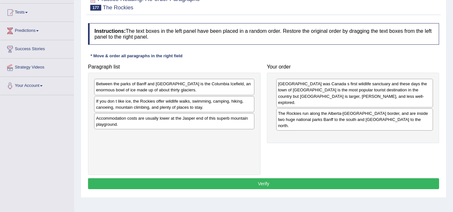
drag, startPoint x: 365, startPoint y: 129, endPoint x: 353, endPoint y: 126, distance: 12.3
click at [370, 131] on div "Paragraph list Between the parks of [GEOGRAPHIC_DATA] and [GEOGRAPHIC_DATA] is …" at bounding box center [263, 118] width 357 height 114
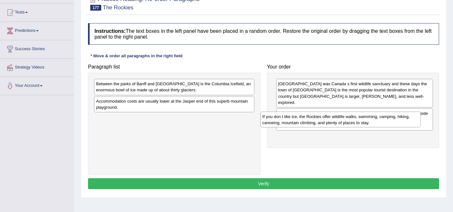
drag, startPoint x: 191, startPoint y: 104, endPoint x: 359, endPoint y: 120, distance: 167.9
click at [359, 120] on div "If you don t like ice, the Rockies offer wildlife walks, swimming, camping, hik…" at bounding box center [340, 120] width 160 height 16
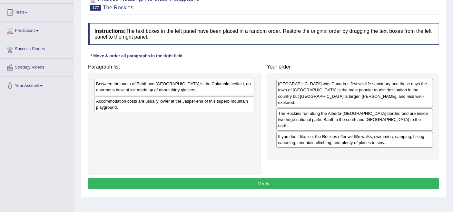
click at [181, 85] on div "Between the parks of Banff and [GEOGRAPHIC_DATA] is the Columbia Icefield, an e…" at bounding box center [174, 87] width 160 height 16
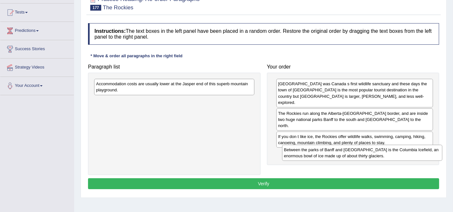
drag, startPoint x: 181, startPoint y: 85, endPoint x: 367, endPoint y: 147, distance: 196.6
click at [369, 149] on div "Between the parks of Banff and [GEOGRAPHIC_DATA] is the Columbia Icefield, an e…" at bounding box center [362, 153] width 160 height 16
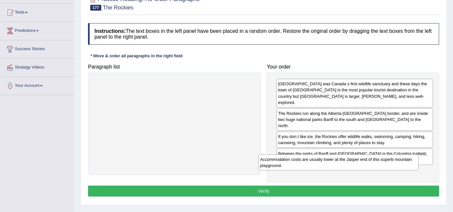
drag, startPoint x: 225, startPoint y: 90, endPoint x: 391, endPoint y: 165, distance: 182.6
click at [390, 165] on div "Accommodation costs are usually lower at the Jasper end of this superb mountain…" at bounding box center [338, 163] width 160 height 16
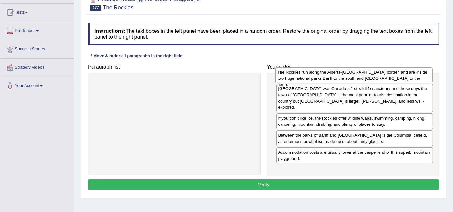
drag, startPoint x: 335, startPoint y: 107, endPoint x: 334, endPoint y: 72, distance: 34.8
click at [334, 72] on div "The Rockies run along the Alberta-[GEOGRAPHIC_DATA] border, and are inside two …" at bounding box center [353, 75] width 157 height 16
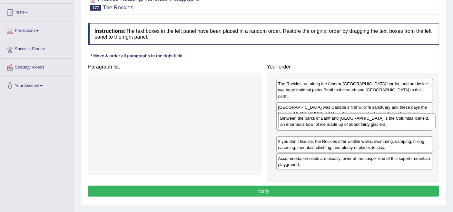
drag, startPoint x: 336, startPoint y: 142, endPoint x: 339, endPoint y: 120, distance: 22.3
click at [339, 120] on div "Between the parks of Banff and [GEOGRAPHIC_DATA] is the Columbia Icefield, an e…" at bounding box center [356, 121] width 157 height 16
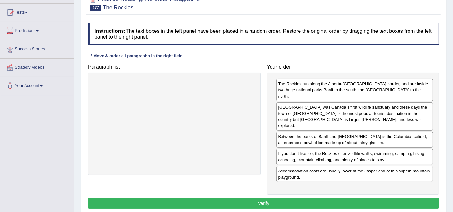
click at [293, 198] on button "Verify" at bounding box center [263, 203] width 351 height 11
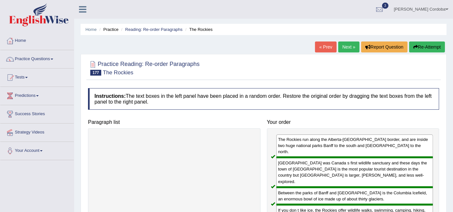
drag, startPoint x: 248, startPoint y: 71, endPoint x: 92, endPoint y: 137, distance: 168.9
click at [92, 137] on div "Practice Reading: Re-order Paragraphs 177 The Rockies Instructions: The text bo…" at bounding box center [264, 170] width 366 height 232
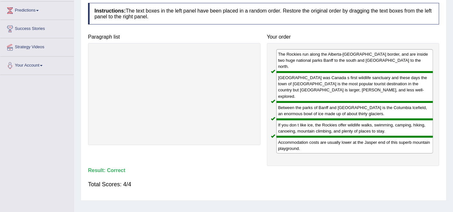
scroll to position [86, 0]
